Goal: Transaction & Acquisition: Purchase product/service

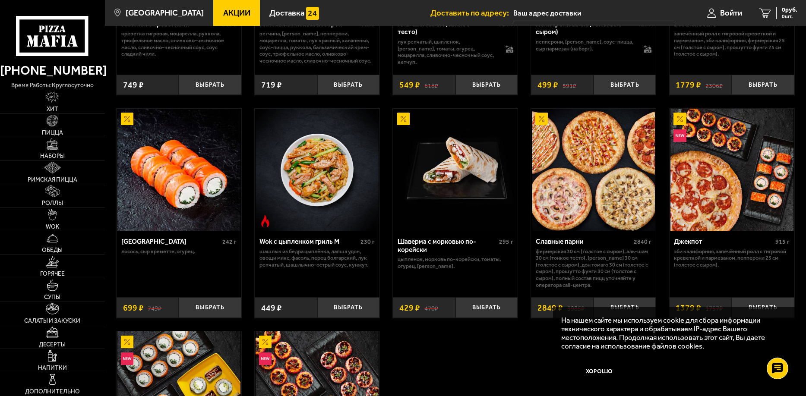
scroll to position [388, 0]
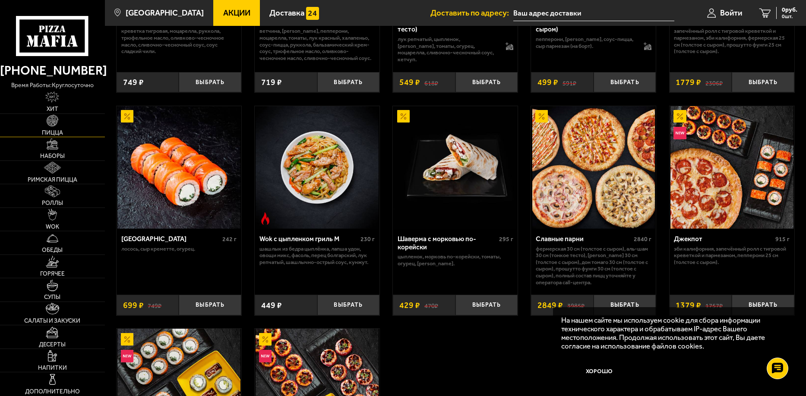
click at [54, 131] on span "Пицца" at bounding box center [52, 133] width 21 height 6
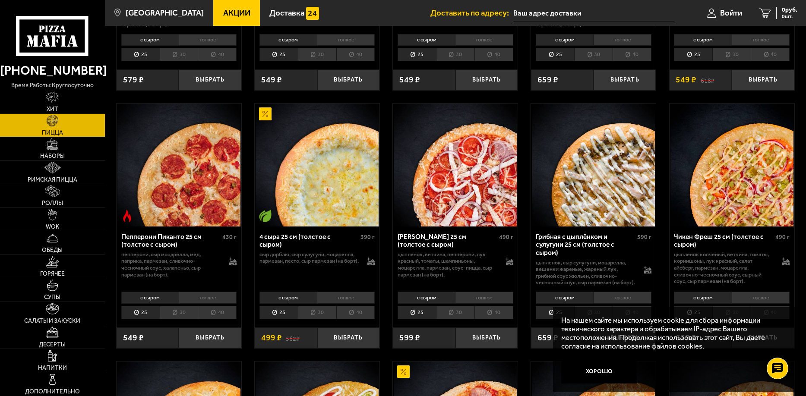
scroll to position [518, 0]
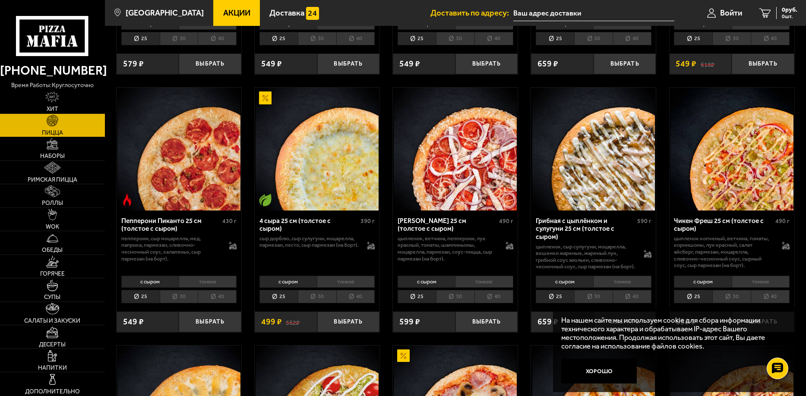
click at [766, 302] on li "40" at bounding box center [770, 296] width 39 height 13
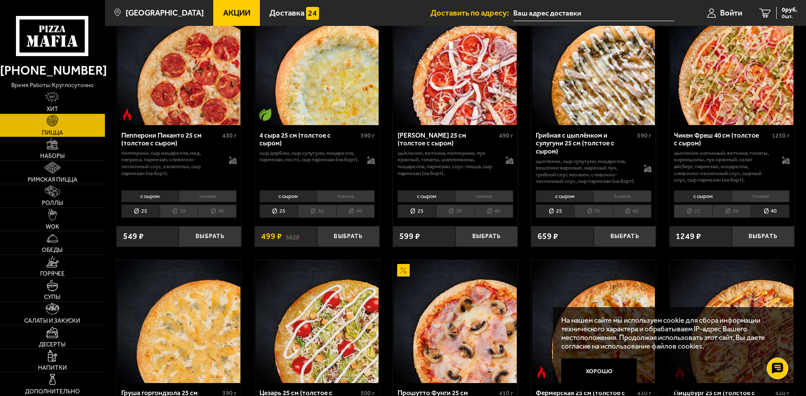
scroll to position [604, 0]
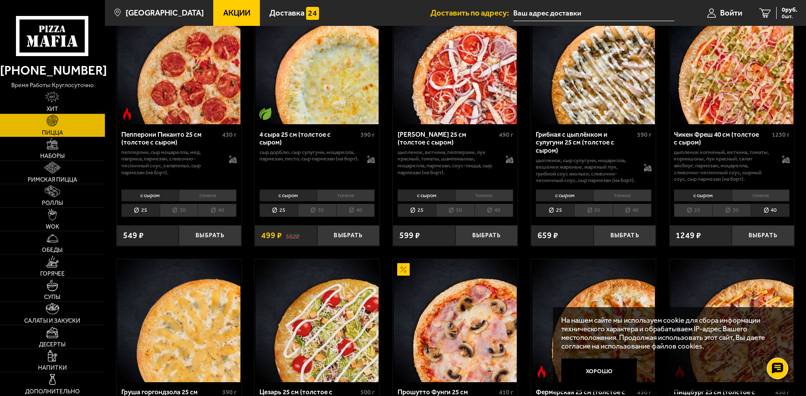
click at [749, 202] on li "тонкое" at bounding box center [761, 195] width 58 height 12
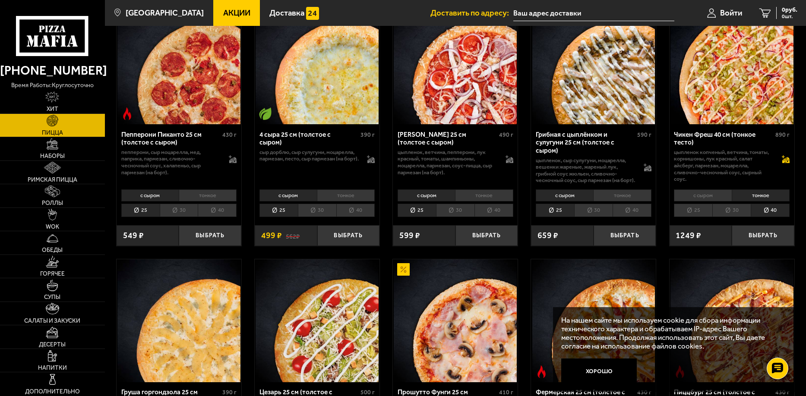
click at [787, 158] on icon at bounding box center [785, 160] width 7 height 6
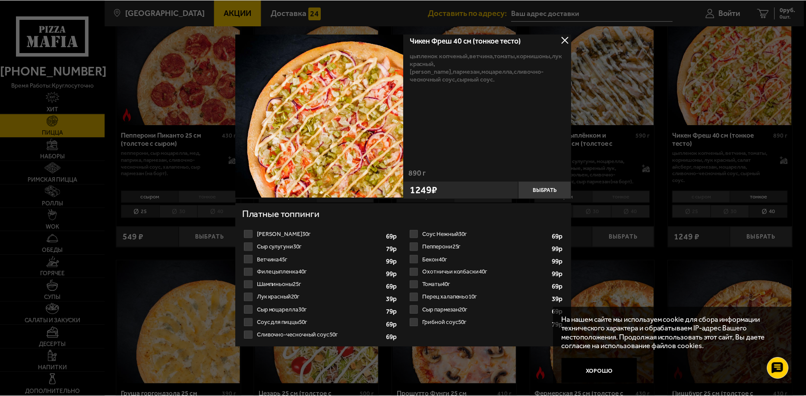
scroll to position [7, 0]
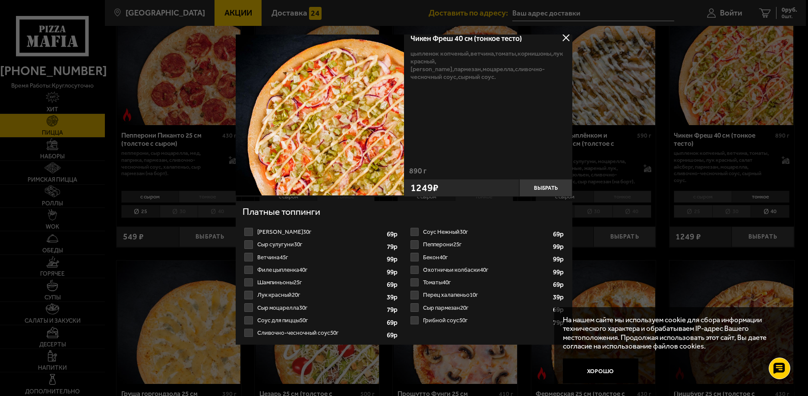
click at [246, 309] on label "Сыр моцарелла 30г 1 2 3 4 5 6 7 8" at bounding box center [322, 308] width 158 height 13
click at [0, 0] on input "Сыр моцарелла 30г 1 2 3 4 5 6 7 8" at bounding box center [0, 0] width 0 height 0
click at [414, 307] on label "Сыр пармезан 20г 1 2 3 4 5 6 7" at bounding box center [487, 308] width 158 height 13
click at [0, 0] on input "Сыр пармезан 20г 1 2 3 4 5 6 7" at bounding box center [0, 0] width 0 height 0
click at [565, 37] on button at bounding box center [565, 37] width 13 height 13
